Goal: Task Accomplishment & Management: Use online tool/utility

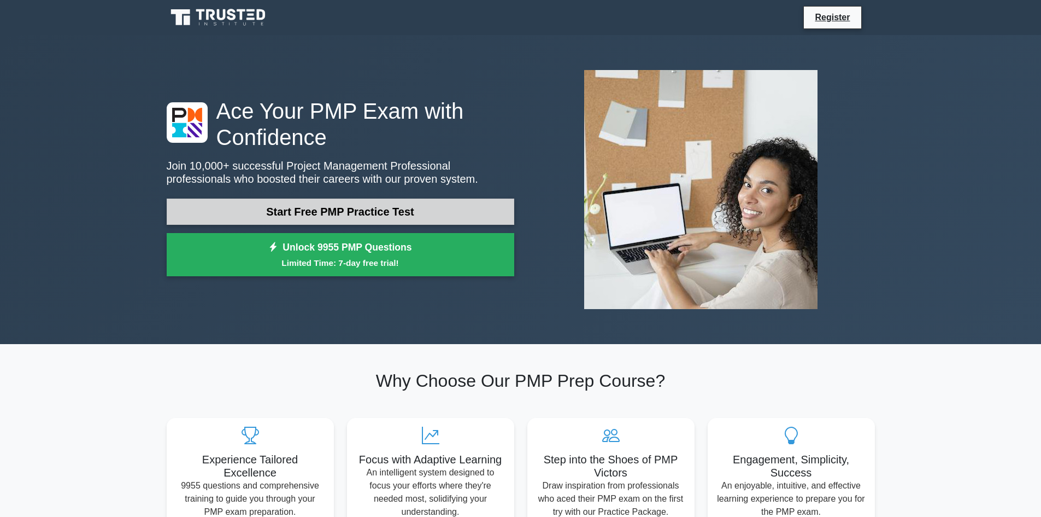
click at [370, 220] on link "Start Free PMP Practice Test" at bounding box center [341, 211] width 348 height 26
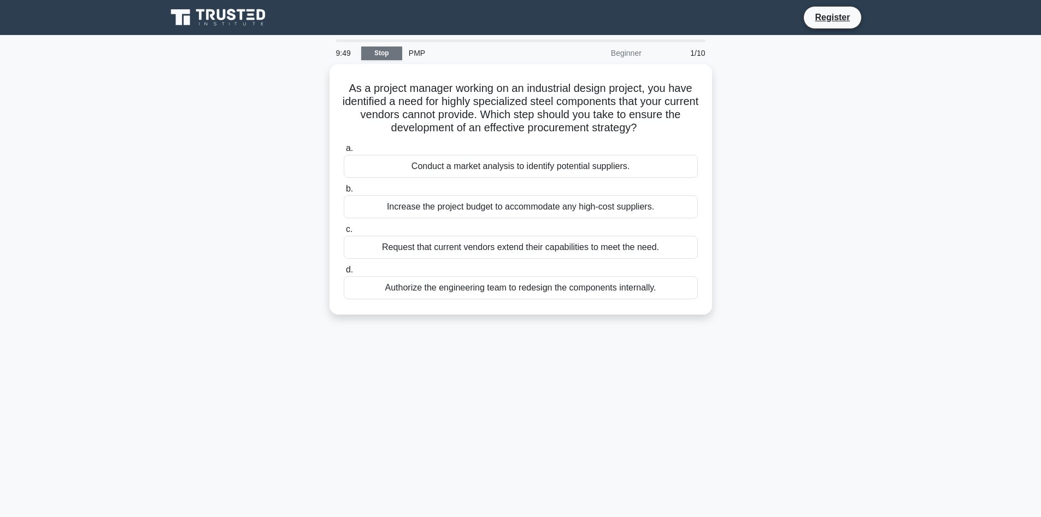
click at [372, 52] on link "Stop" at bounding box center [381, 53] width 41 height 14
